Goal: Transaction & Acquisition: Purchase product/service

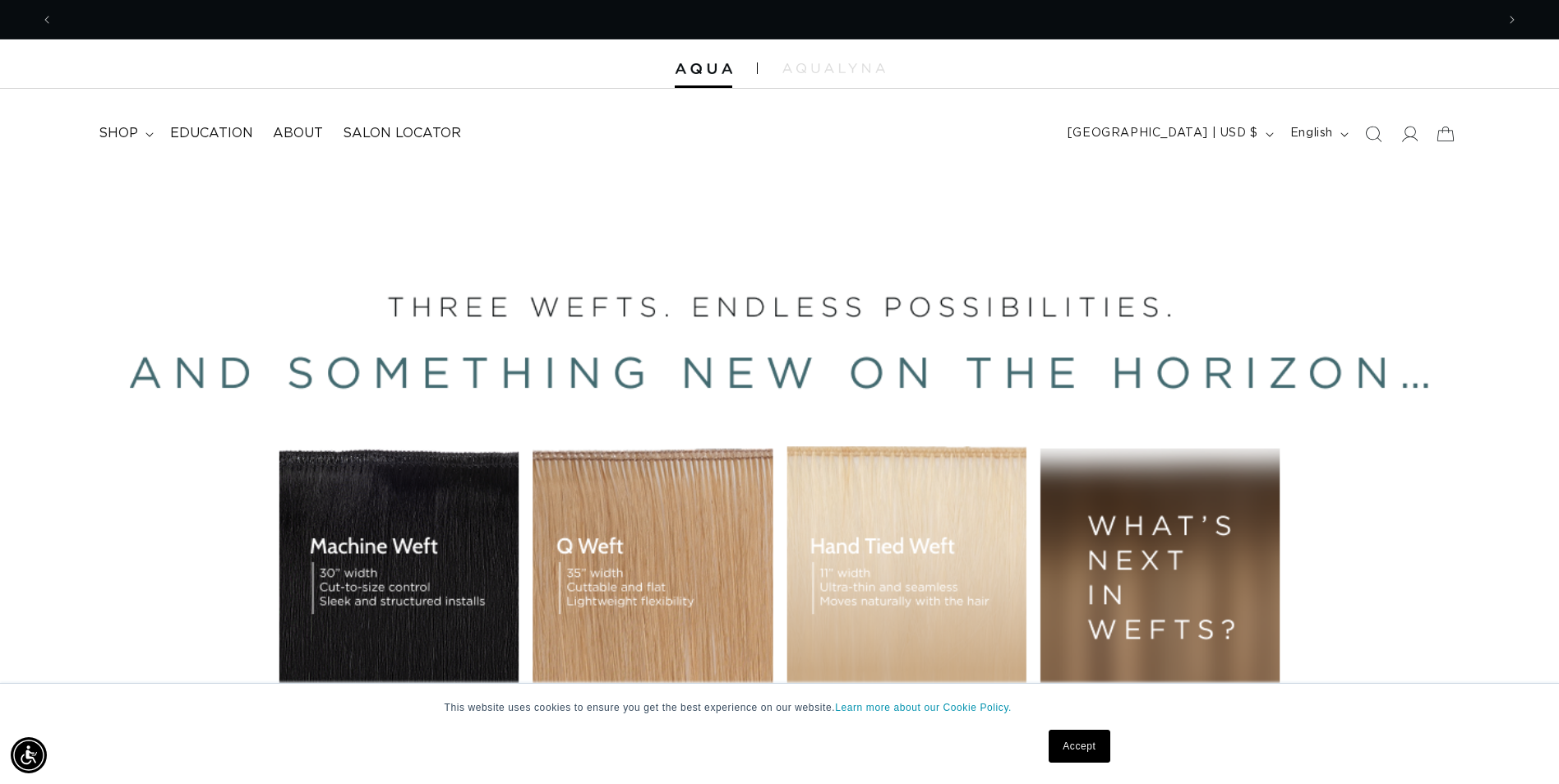
scroll to position [0, 1442]
click at [146, 134] on icon at bounding box center [149, 135] width 8 height 5
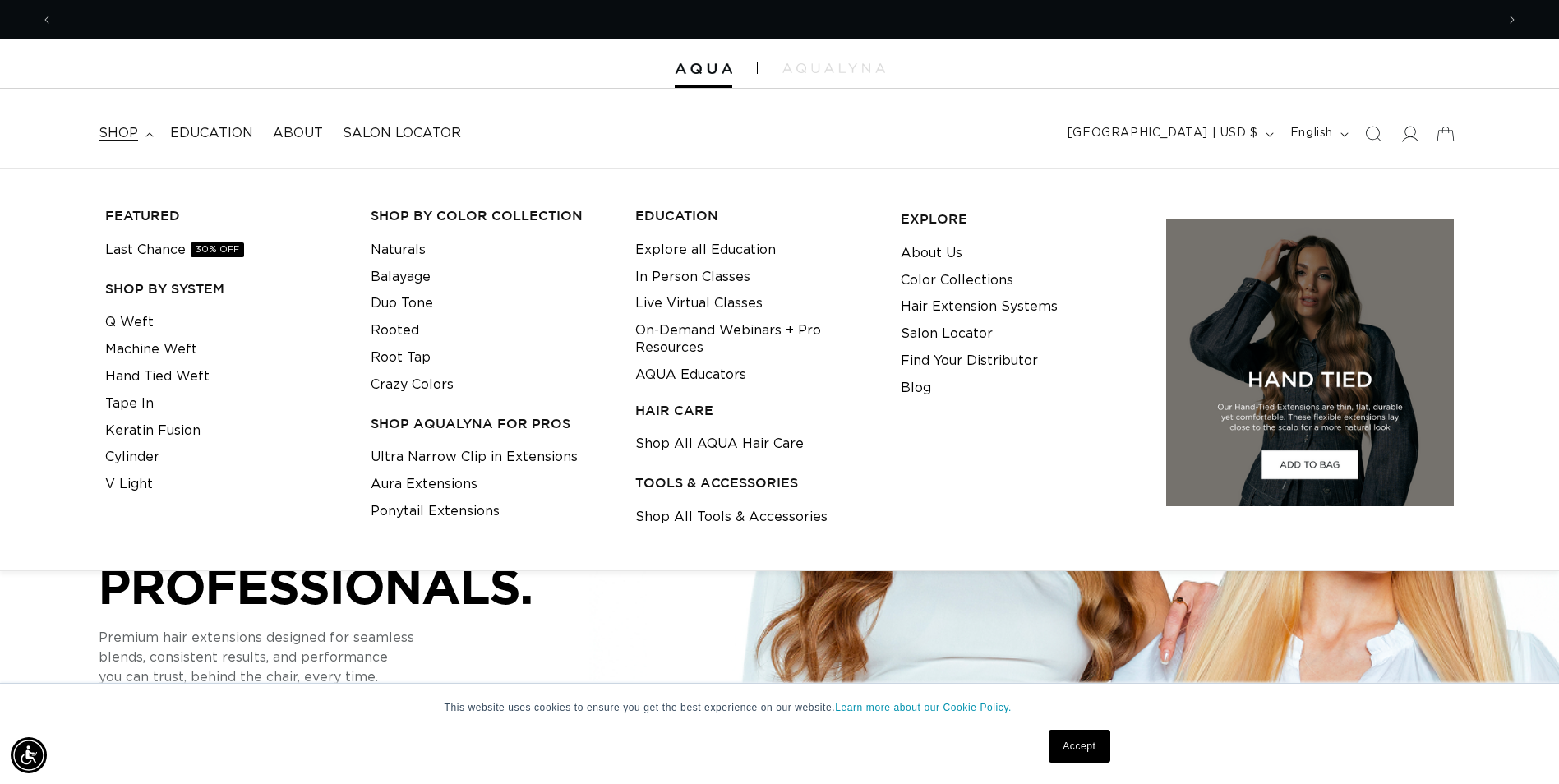
scroll to position [0, 2885]
click at [417, 513] on link "Ponytail Extensions" at bounding box center [435, 511] width 129 height 27
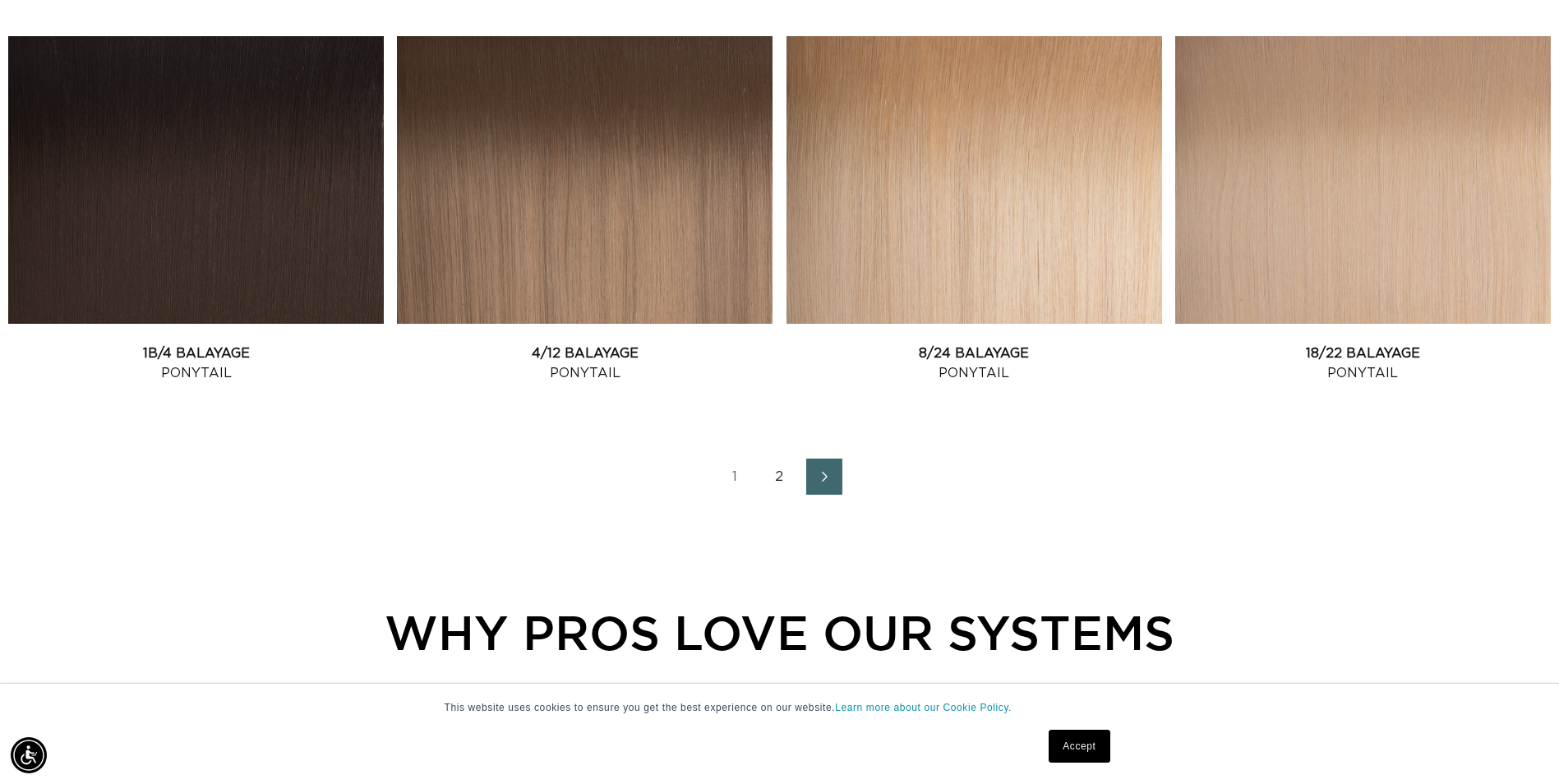
scroll to position [2219, 0]
click at [783, 481] on link "2" at bounding box center [780, 476] width 36 height 36
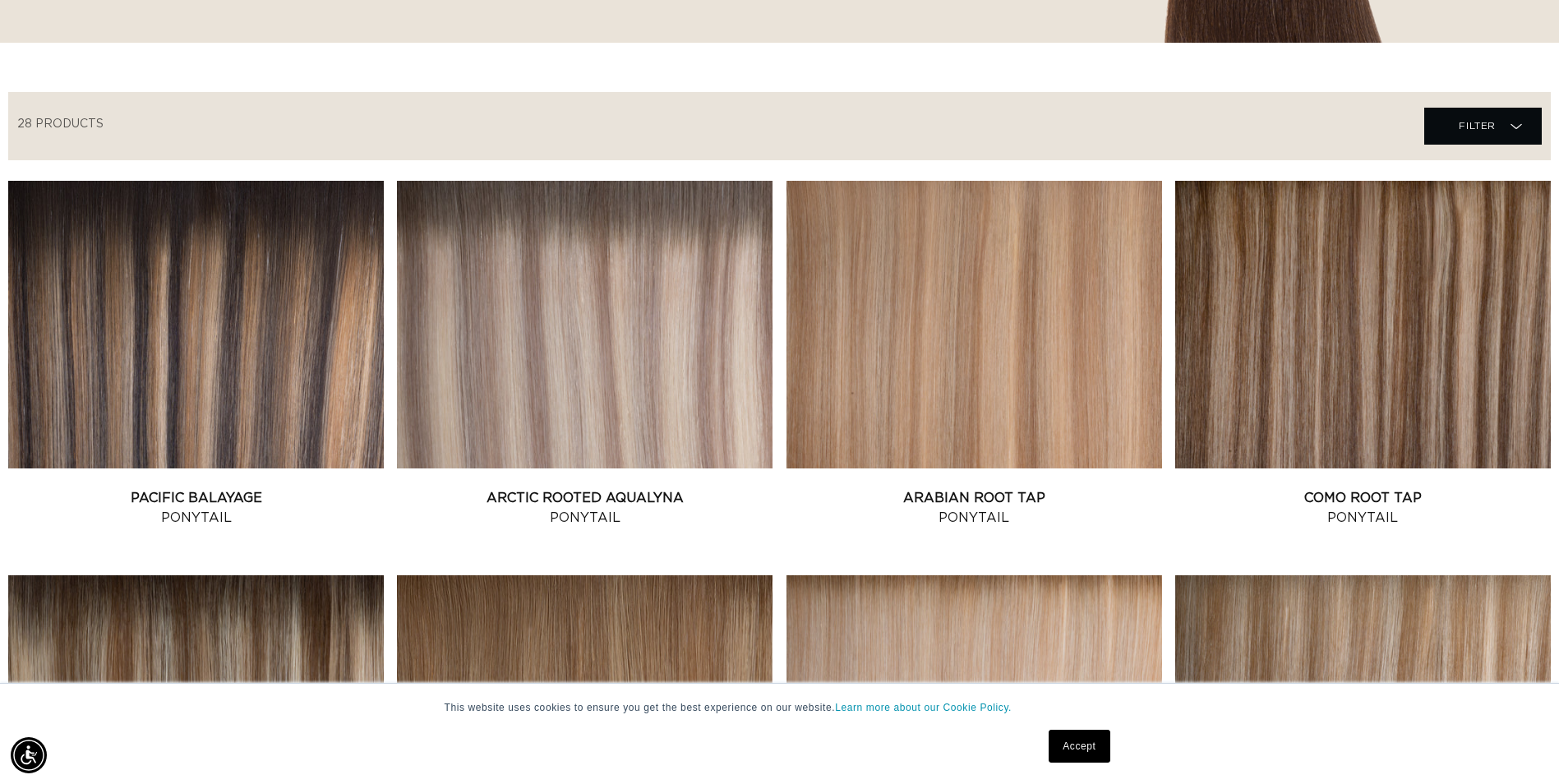
scroll to position [493, 0]
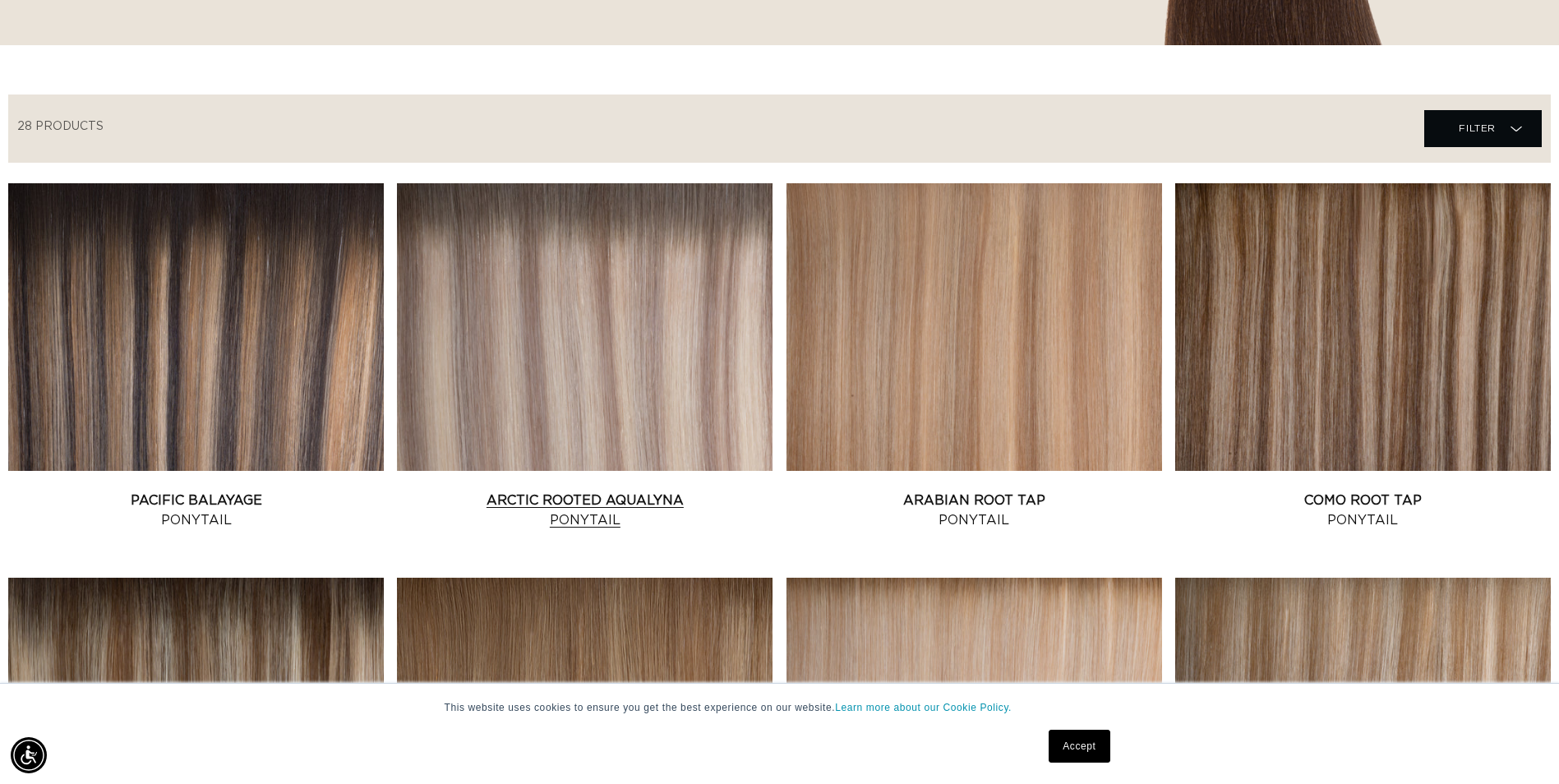
click at [630, 491] on link "Arctic Rooted AquaLyna Ponytail" at bounding box center [585, 510] width 376 height 40
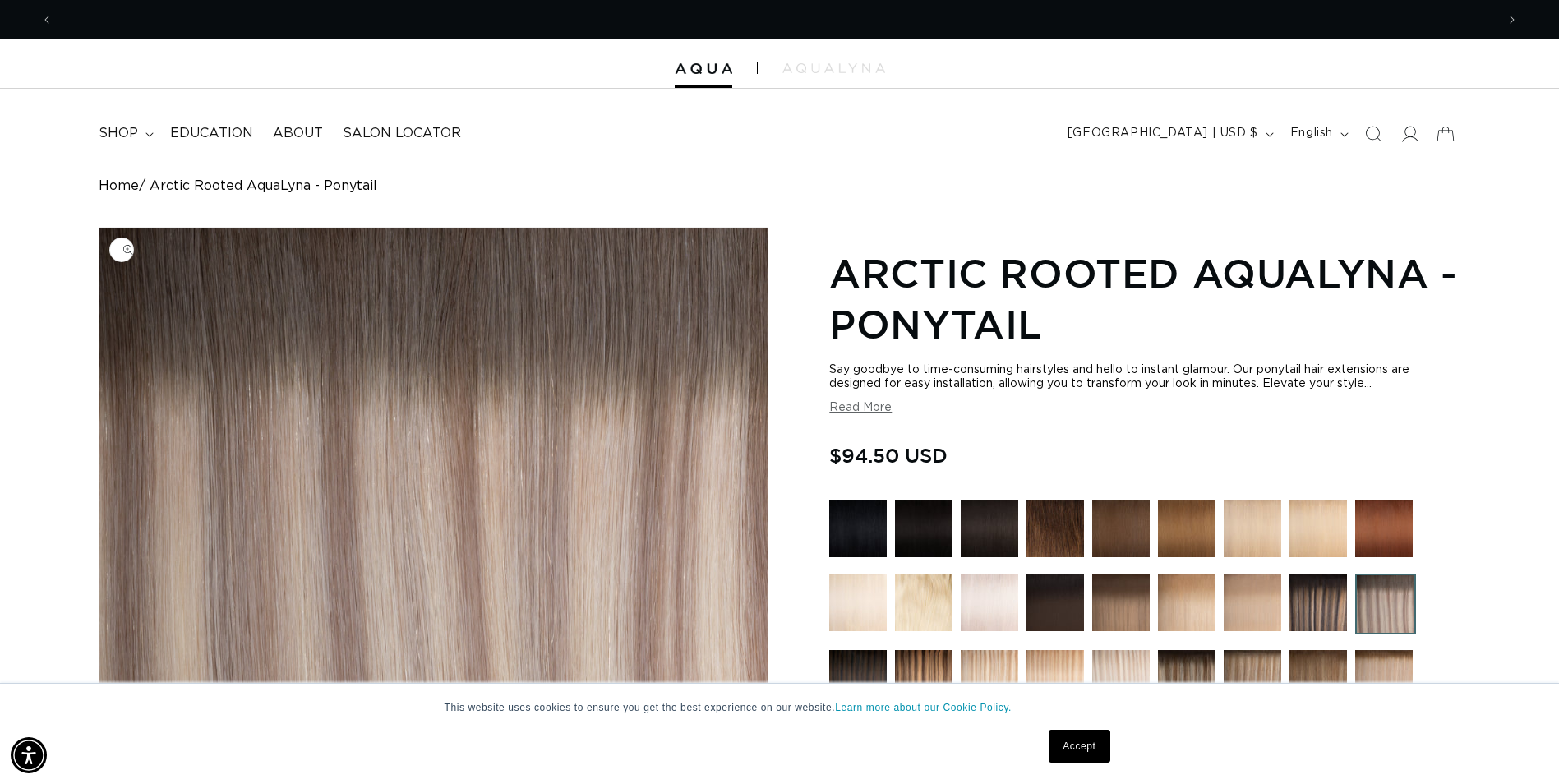
scroll to position [0, 1442]
